Goal: Information Seeking & Learning: Learn about a topic

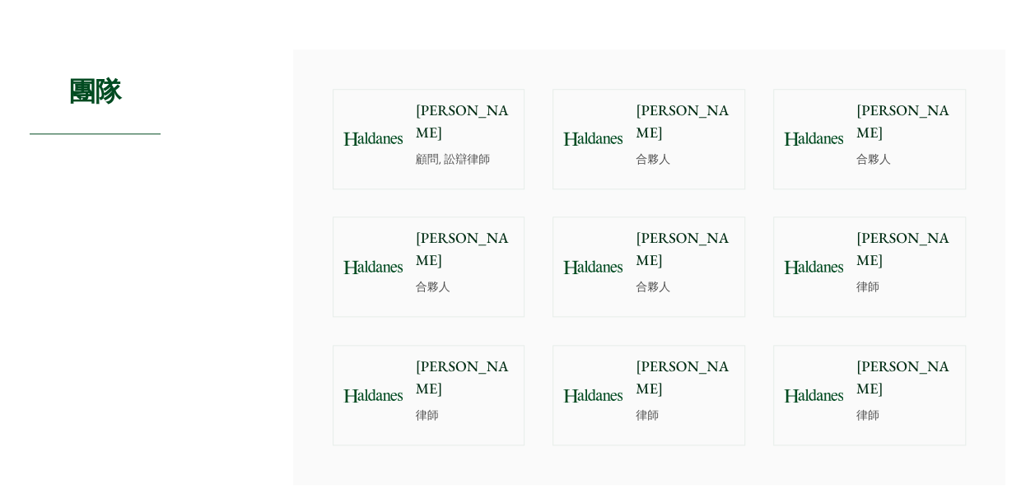
scroll to position [741, 0]
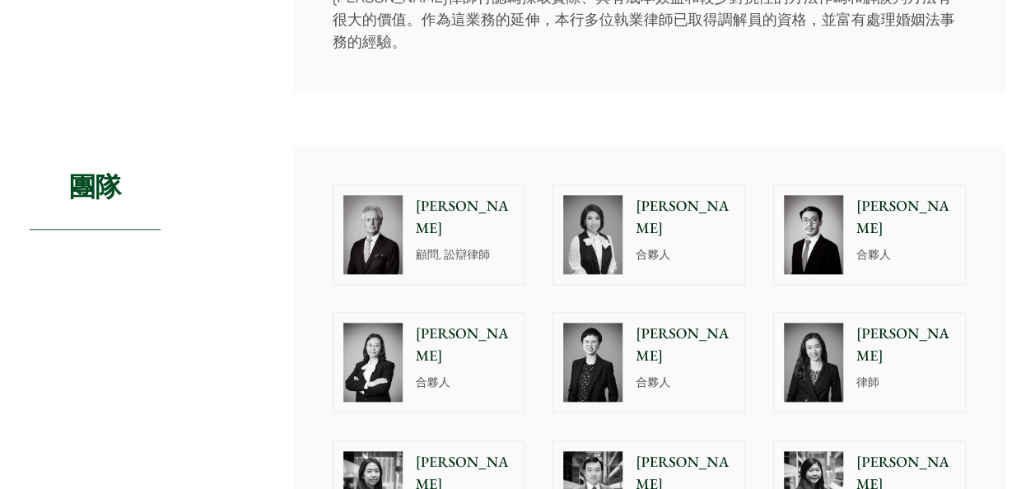
click at [619, 195] on img at bounding box center [592, 234] width 59 height 79
click at [590, 348] on img at bounding box center [592, 362] width 59 height 79
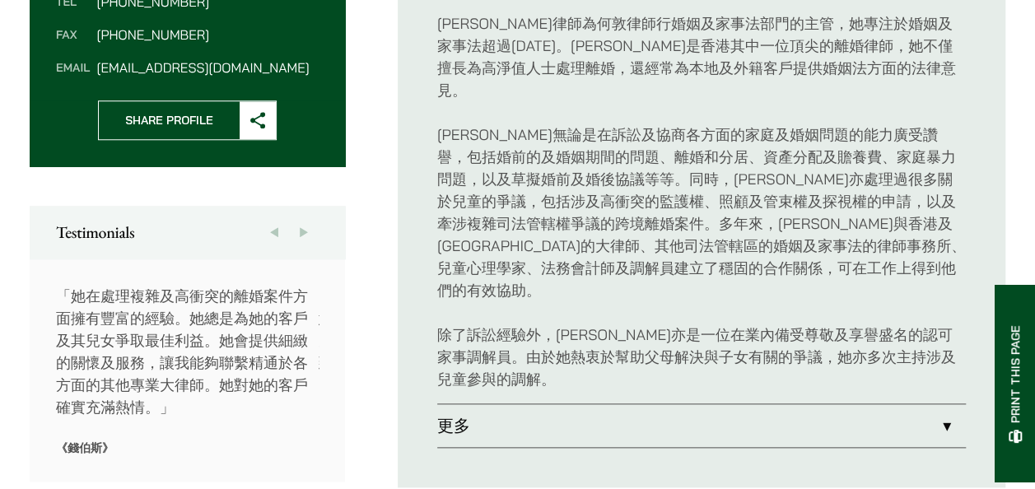
scroll to position [741, 0]
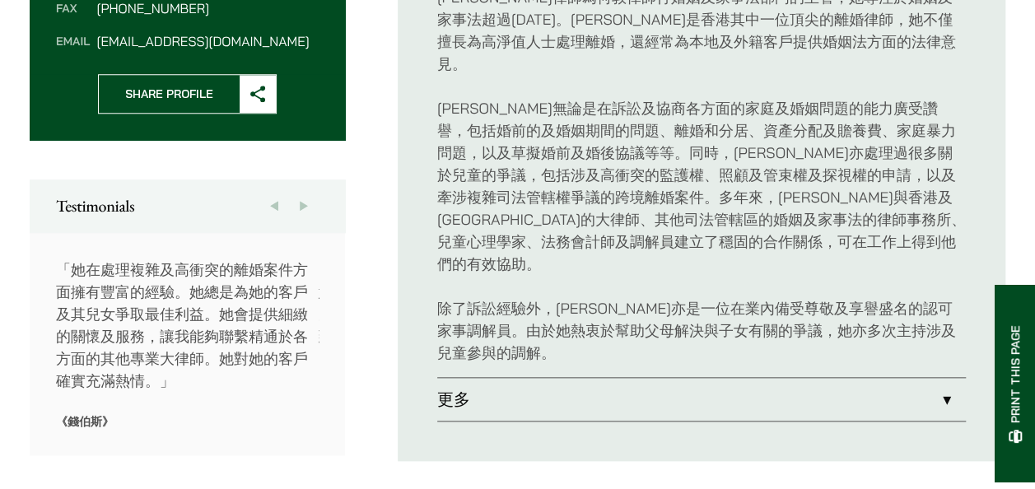
click at [455, 378] on link "更多" at bounding box center [701, 399] width 529 height 43
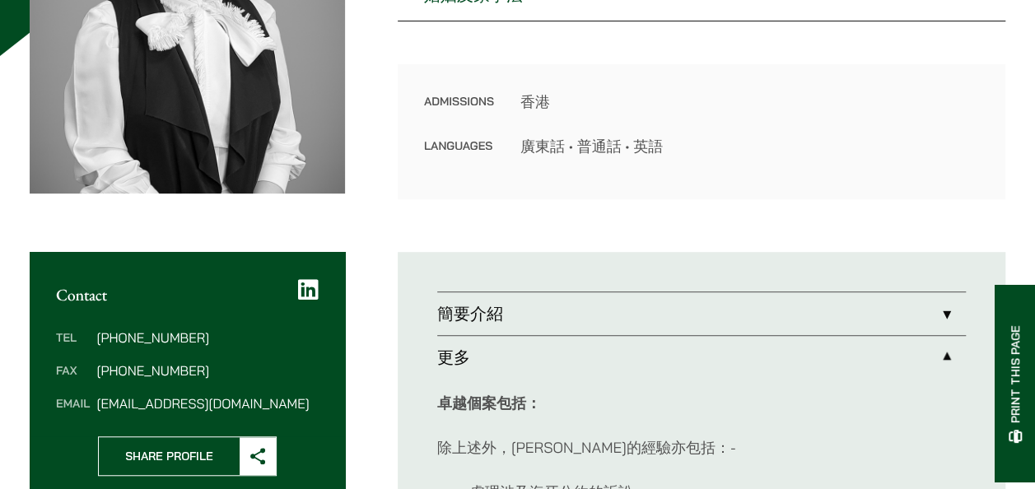
scroll to position [412, 0]
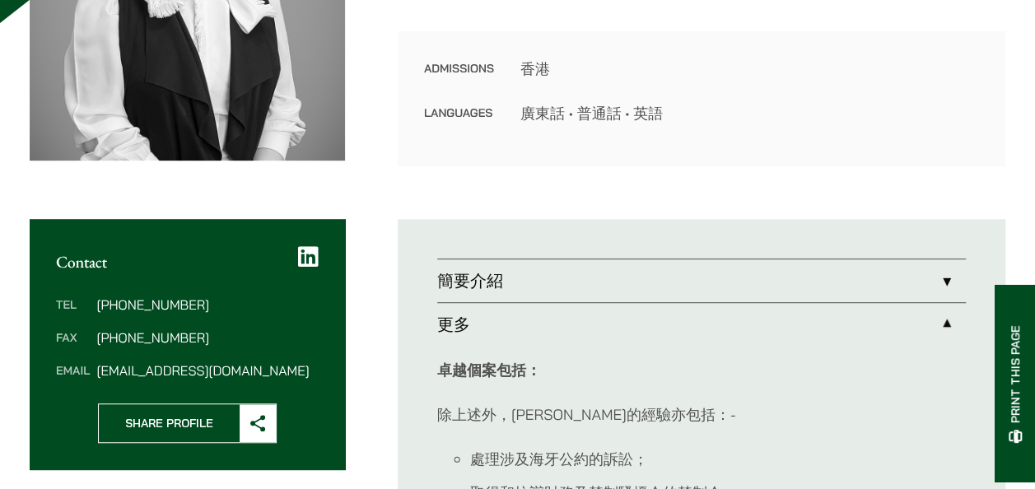
click at [502, 275] on link "簡要介紹" at bounding box center [701, 280] width 529 height 43
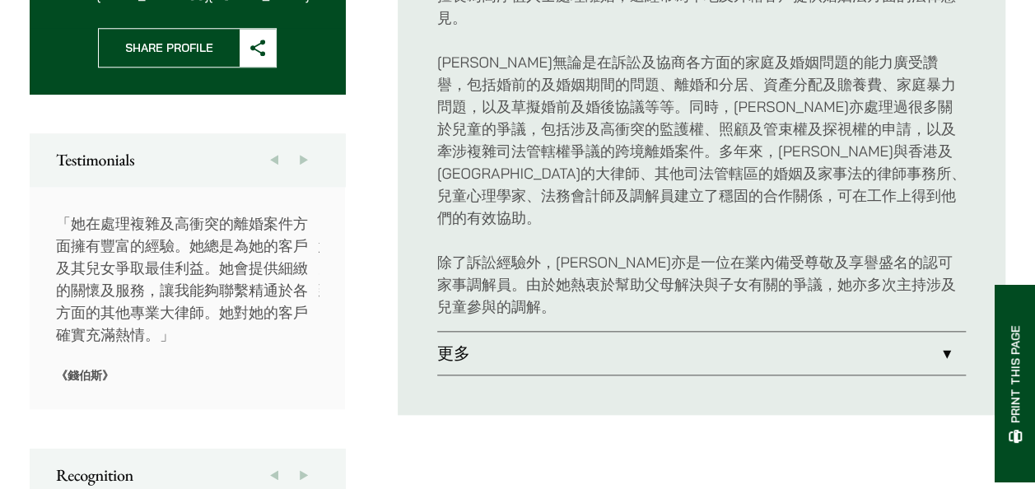
scroll to position [824, 0]
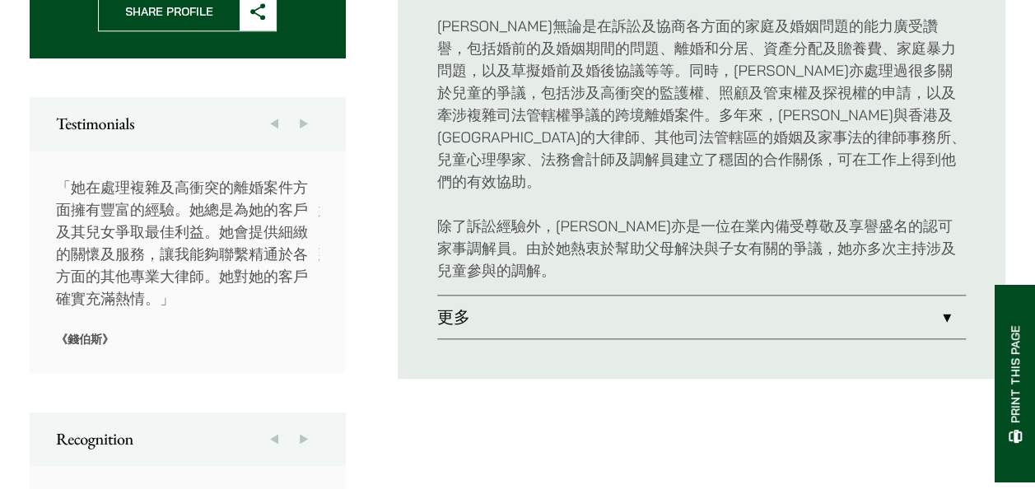
click at [463, 296] on link "更多" at bounding box center [701, 317] width 529 height 43
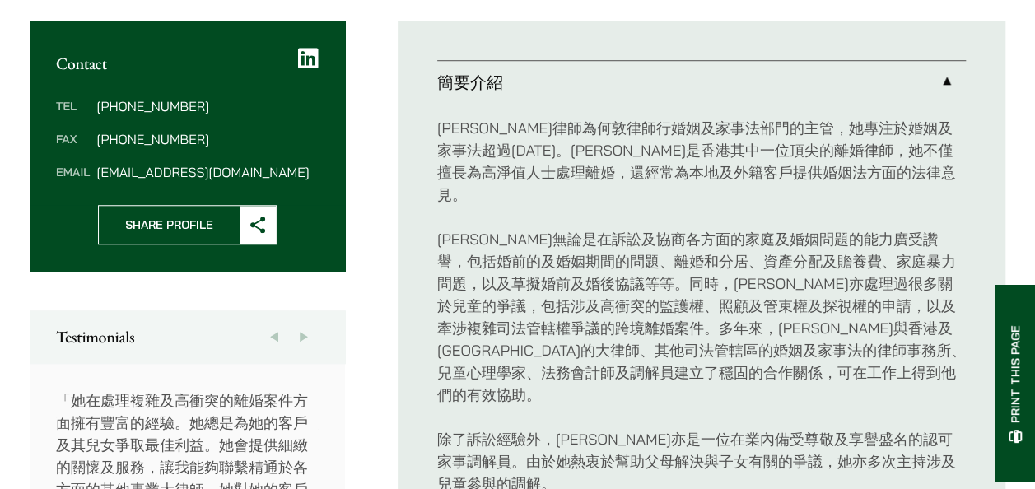
scroll to position [631, 0]
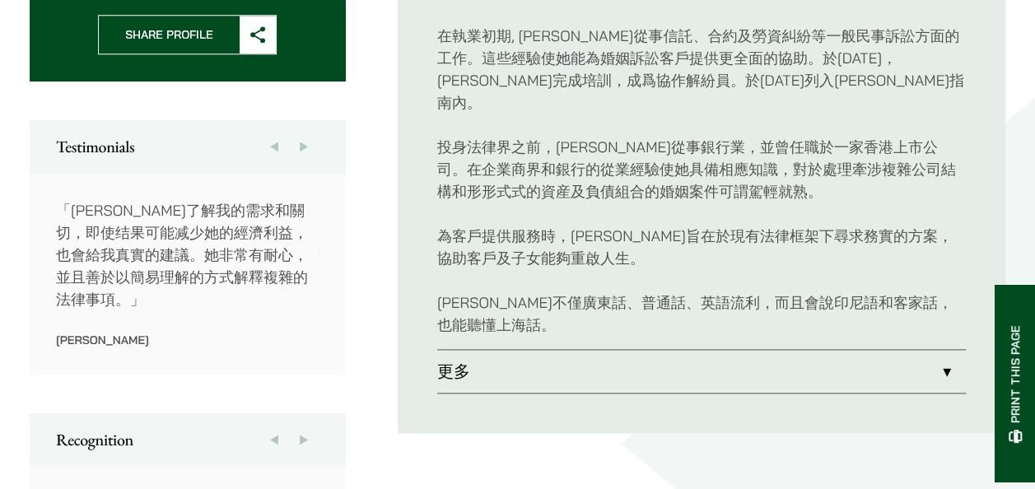
scroll to position [824, 0]
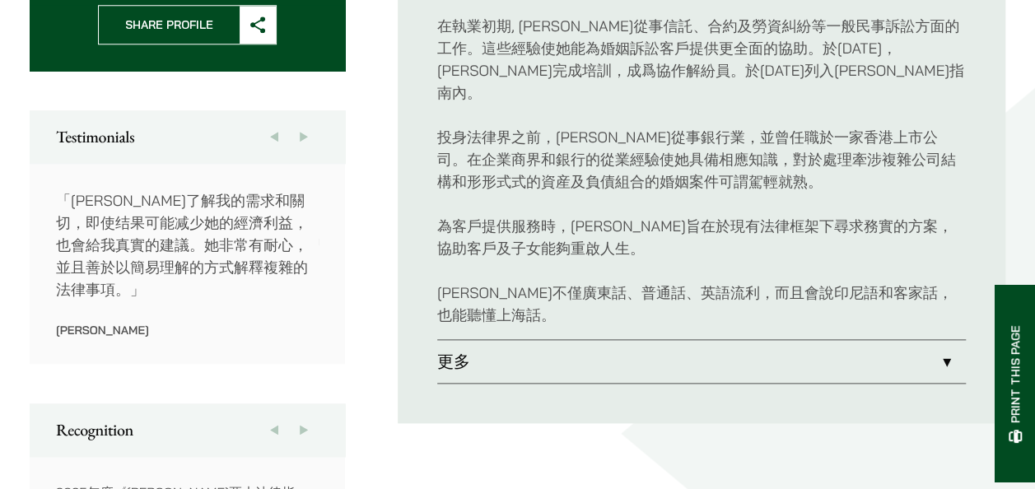
click at [451, 340] on link "更多" at bounding box center [701, 361] width 529 height 43
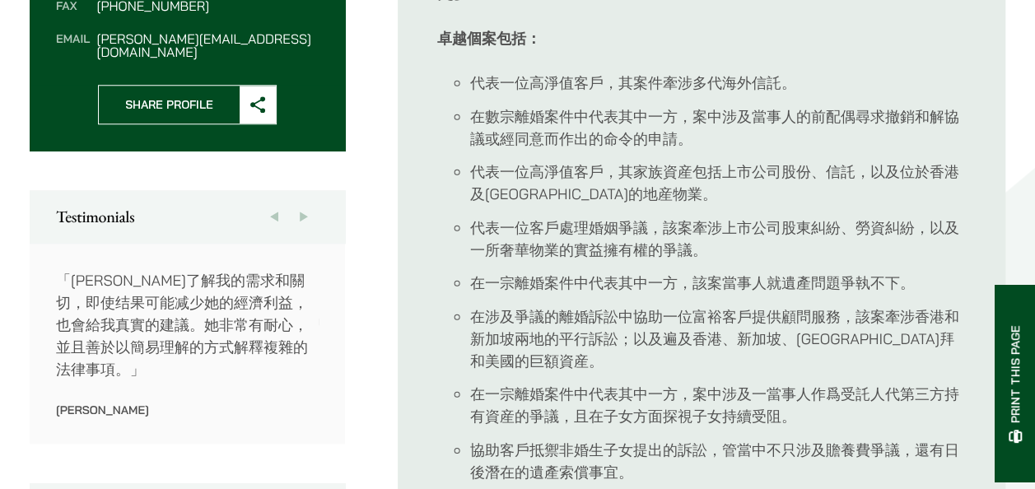
scroll to position [741, 0]
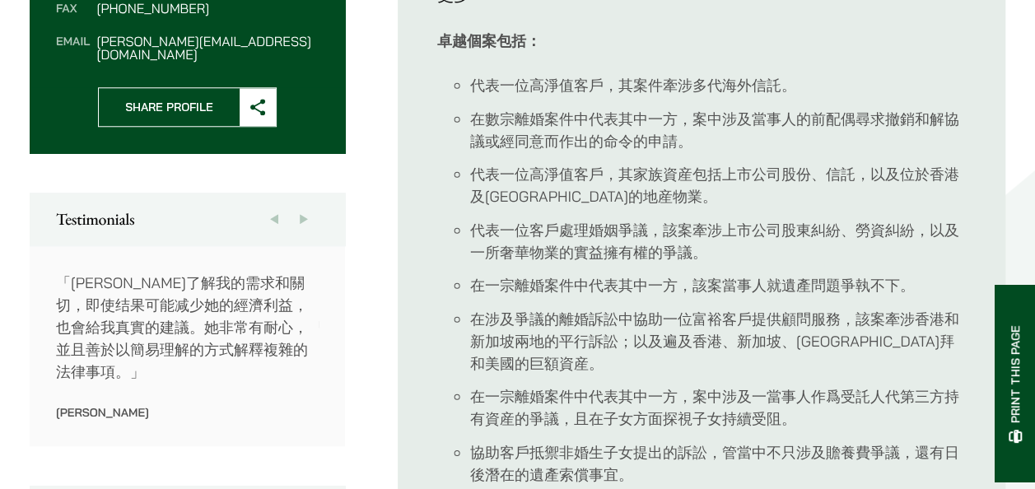
click at [298, 201] on button "Next" at bounding box center [304, 219] width 30 height 53
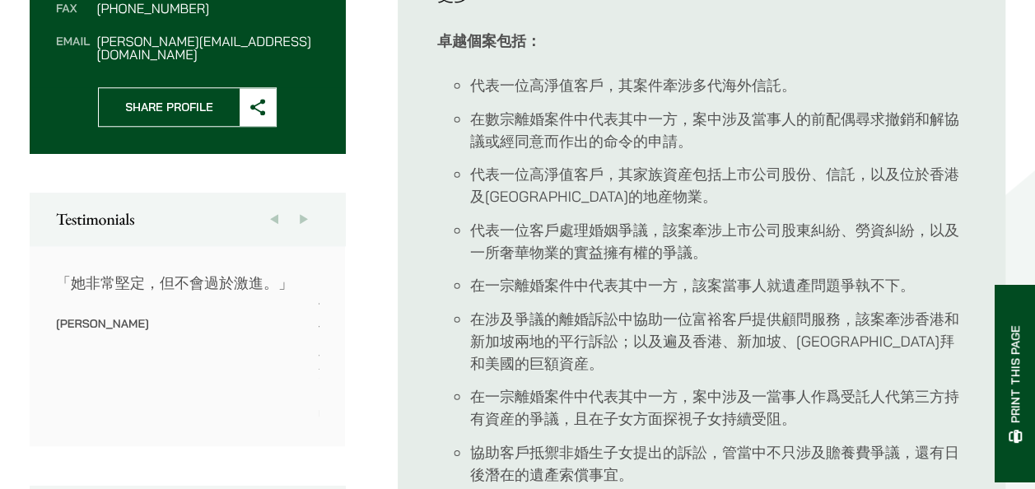
click at [280, 208] on button "Previous" at bounding box center [274, 219] width 30 height 53
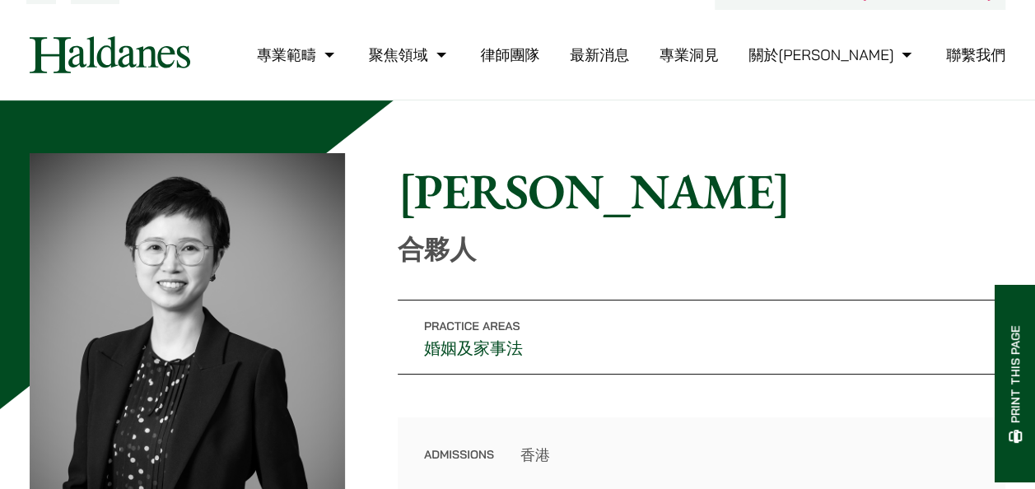
scroll to position [0, 0]
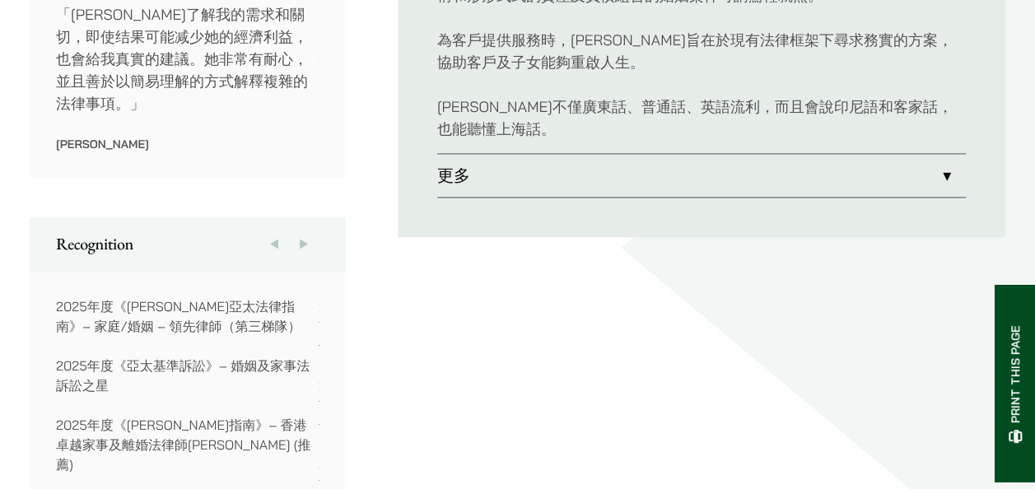
scroll to position [1125, 0]
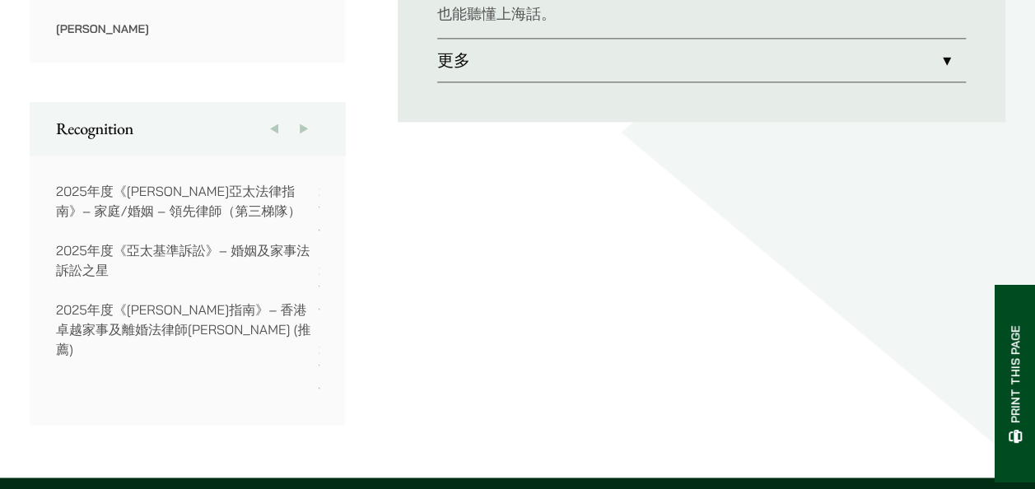
click at [464, 39] on link "更多" at bounding box center [701, 60] width 529 height 43
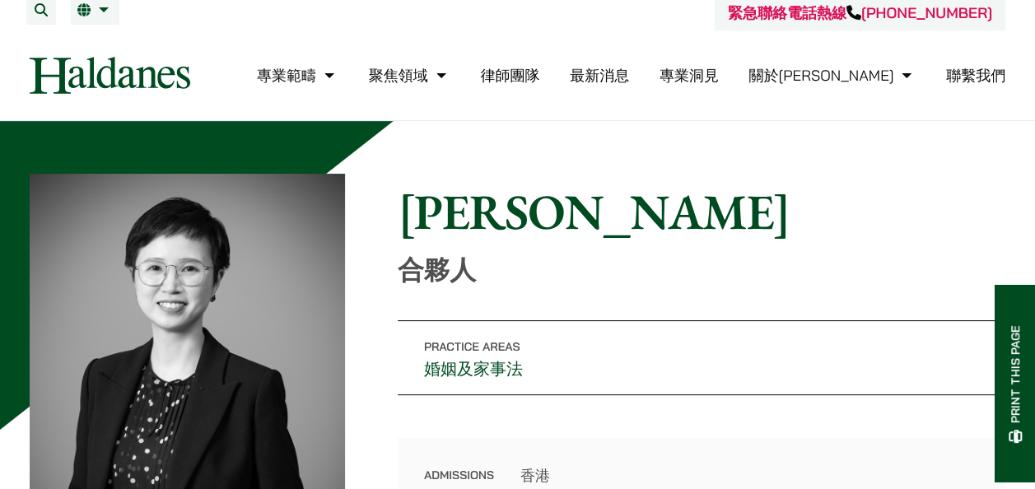
scroll to position [4, 0]
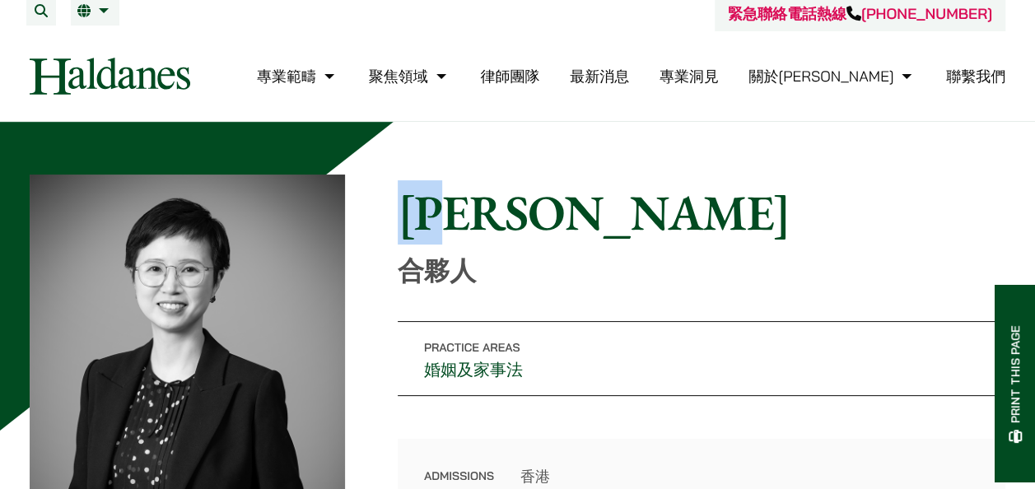
drag, startPoint x: 404, startPoint y: 207, endPoint x: 497, endPoint y: 219, distance: 94.7
click at [497, 219] on h1 "[PERSON_NAME]" at bounding box center [702, 212] width 608 height 59
drag, startPoint x: 497, startPoint y: 219, endPoint x: 473, endPoint y: 217, distance: 24.8
copy h1 "[PERSON_NAME]"
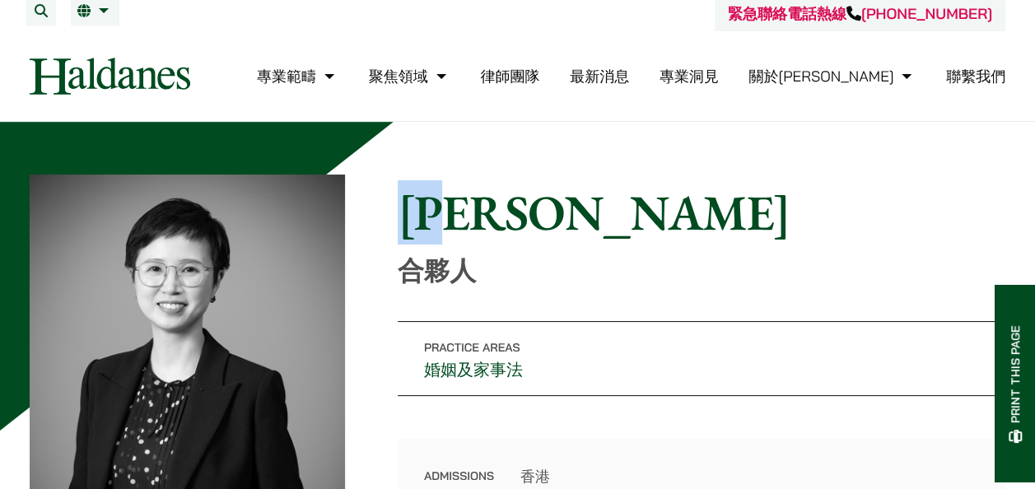
copy h1 "[PERSON_NAME]"
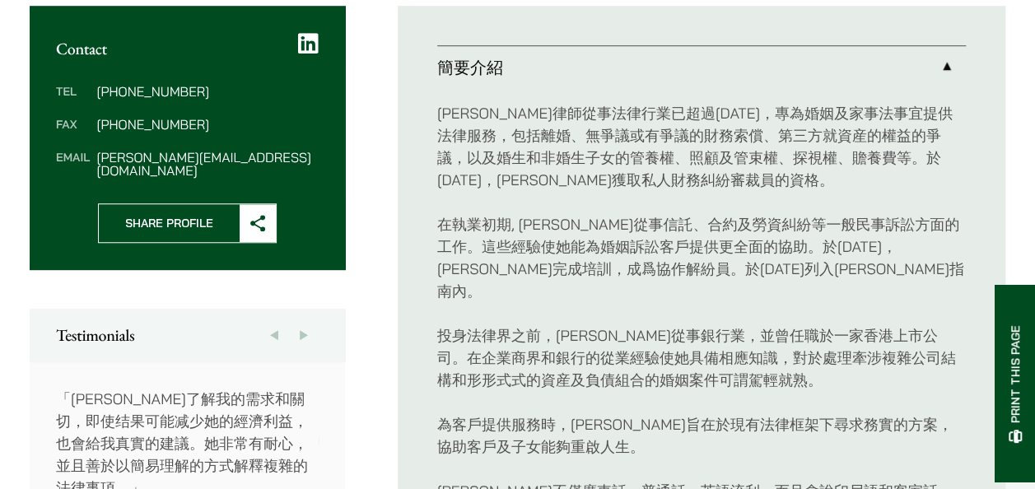
scroll to position [631, 0]
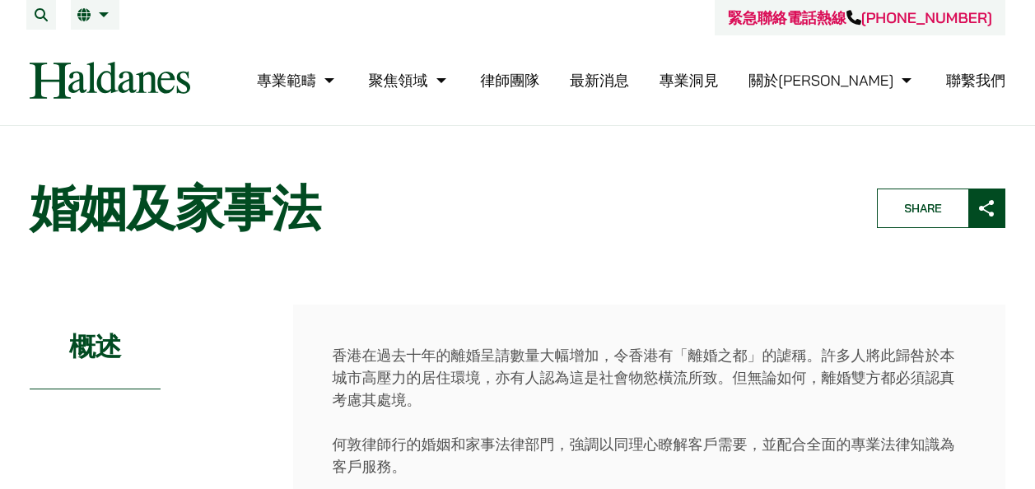
scroll to position [741, 0]
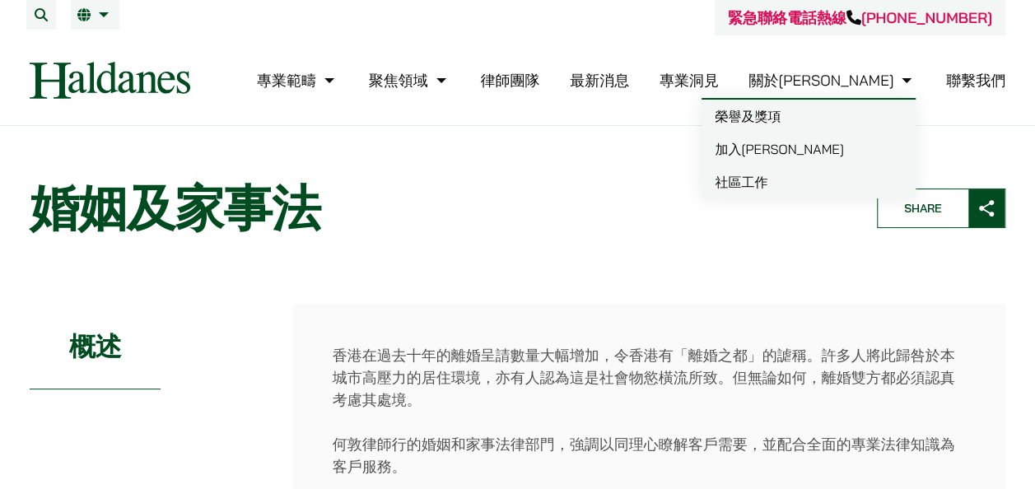
click at [860, 78] on link "關於[PERSON_NAME]" at bounding box center [832, 80] width 167 height 19
